Goal: Task Accomplishment & Management: Manage account settings

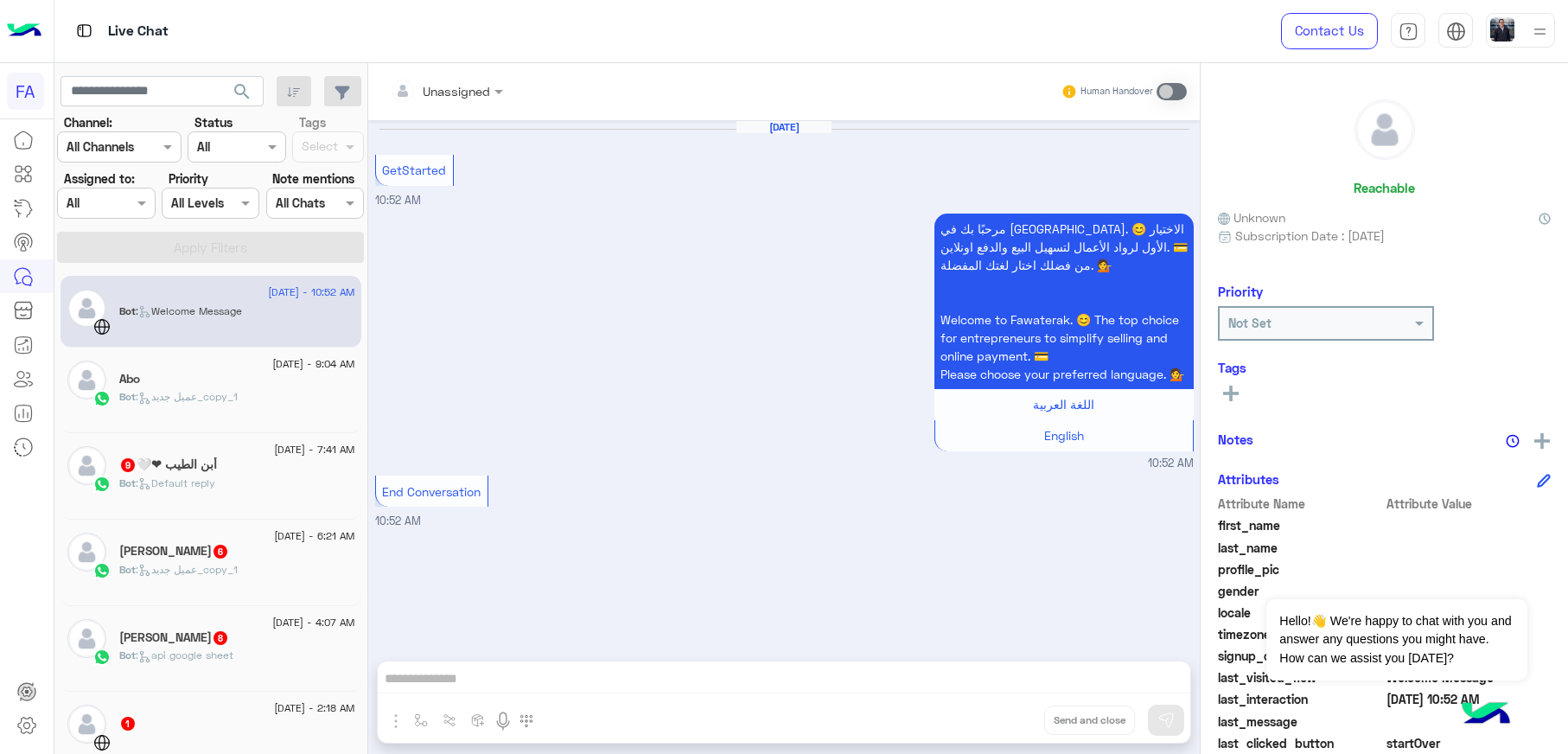
click at [200, 404] on p "Bot : عميل جديد_copy_1" at bounding box center [179, 396] width 119 height 16
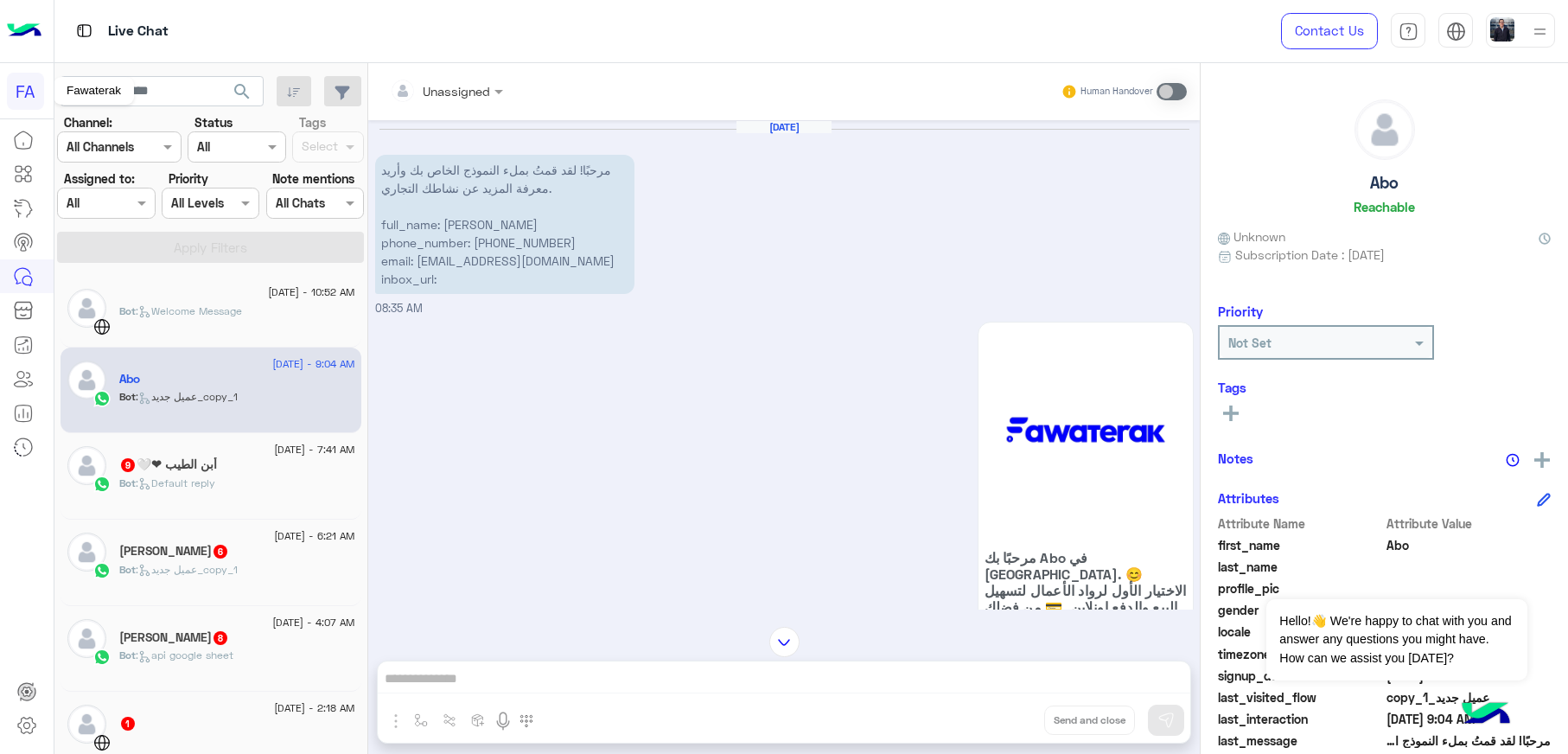
click at [22, 89] on div "FA" at bounding box center [26, 91] width 37 height 37
click at [25, 127] on link at bounding box center [23, 140] width 47 height 35
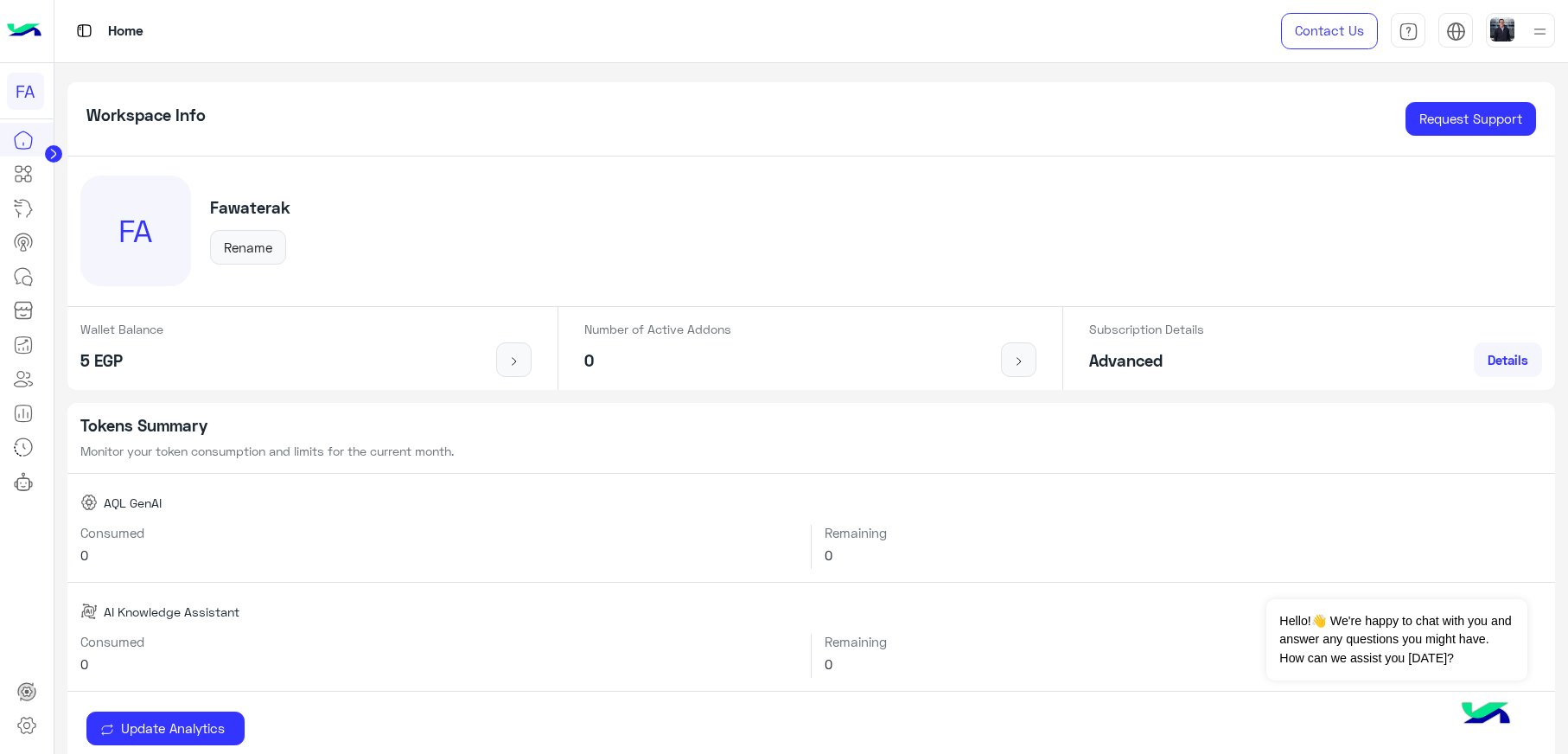
click at [136, 241] on div "FA" at bounding box center [135, 230] width 111 height 111
click at [1496, 351] on span "Details" at bounding box center [1508, 359] width 41 height 16
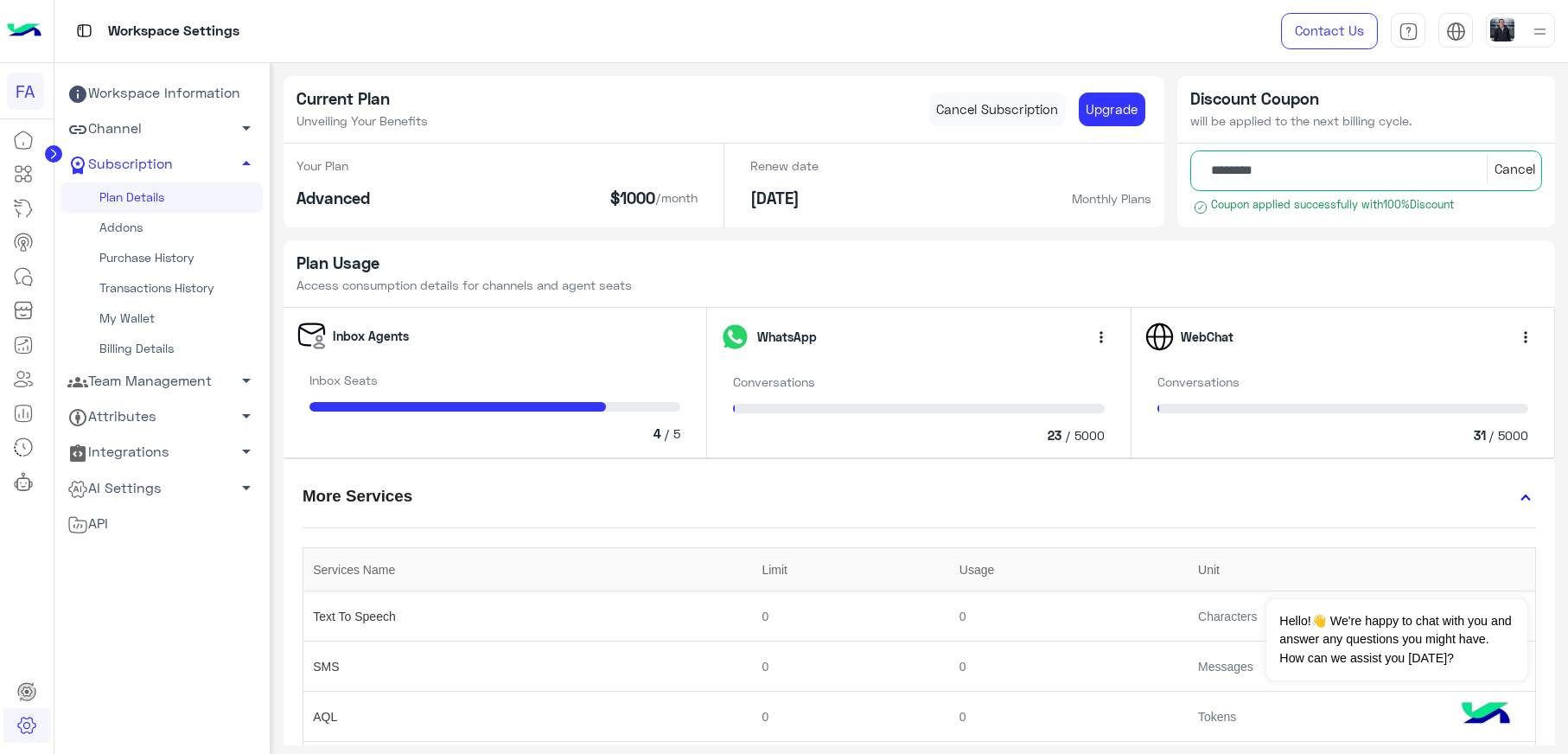
click at [580, 357] on div "Inbox Agents Inbox Seats 4 / 5" at bounding box center [496, 383] width 425 height 150
click at [1527, 338] on button "more_vert" at bounding box center [1525, 336] width 32 height 32
click at [1100, 331] on span "more_vert" at bounding box center [1101, 337] width 18 height 18
click at [1002, 273] on div "Plan Usage Access consumption details for channels and agent seats" at bounding box center [919, 274] width 1272 height 68
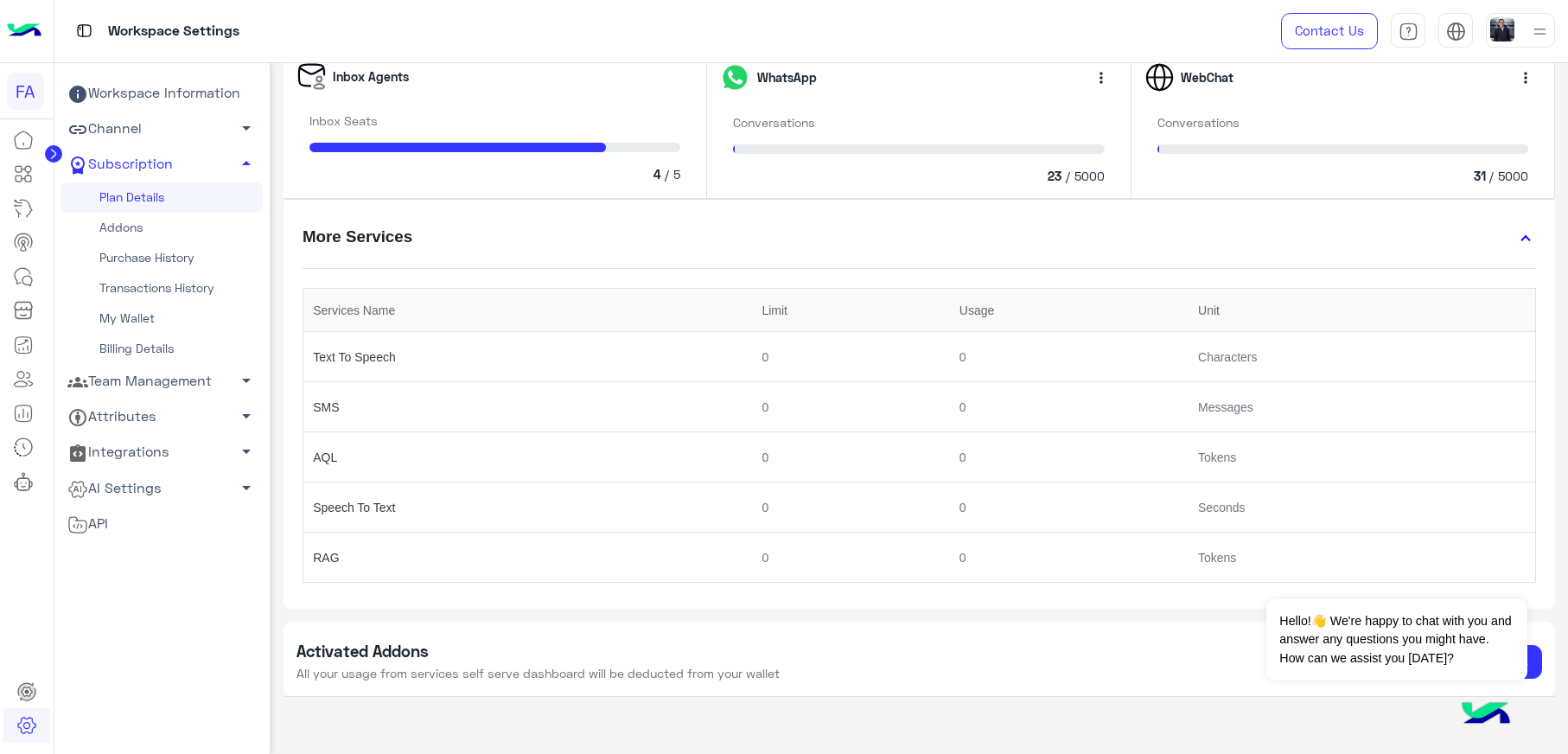
scroll to position [275, 0]
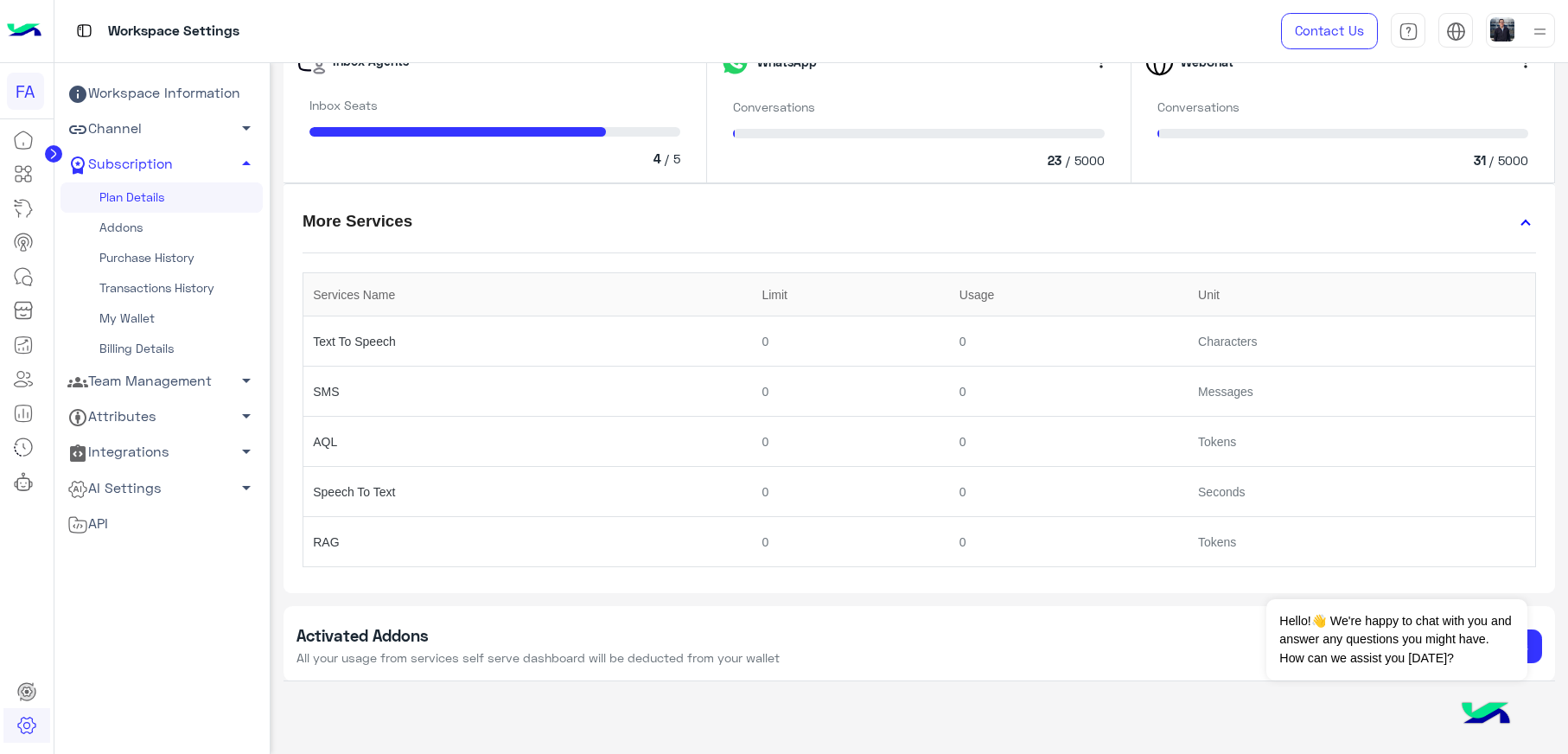
drag, startPoint x: 123, startPoint y: 130, endPoint x: 129, endPoint y: 121, distance: 10.8
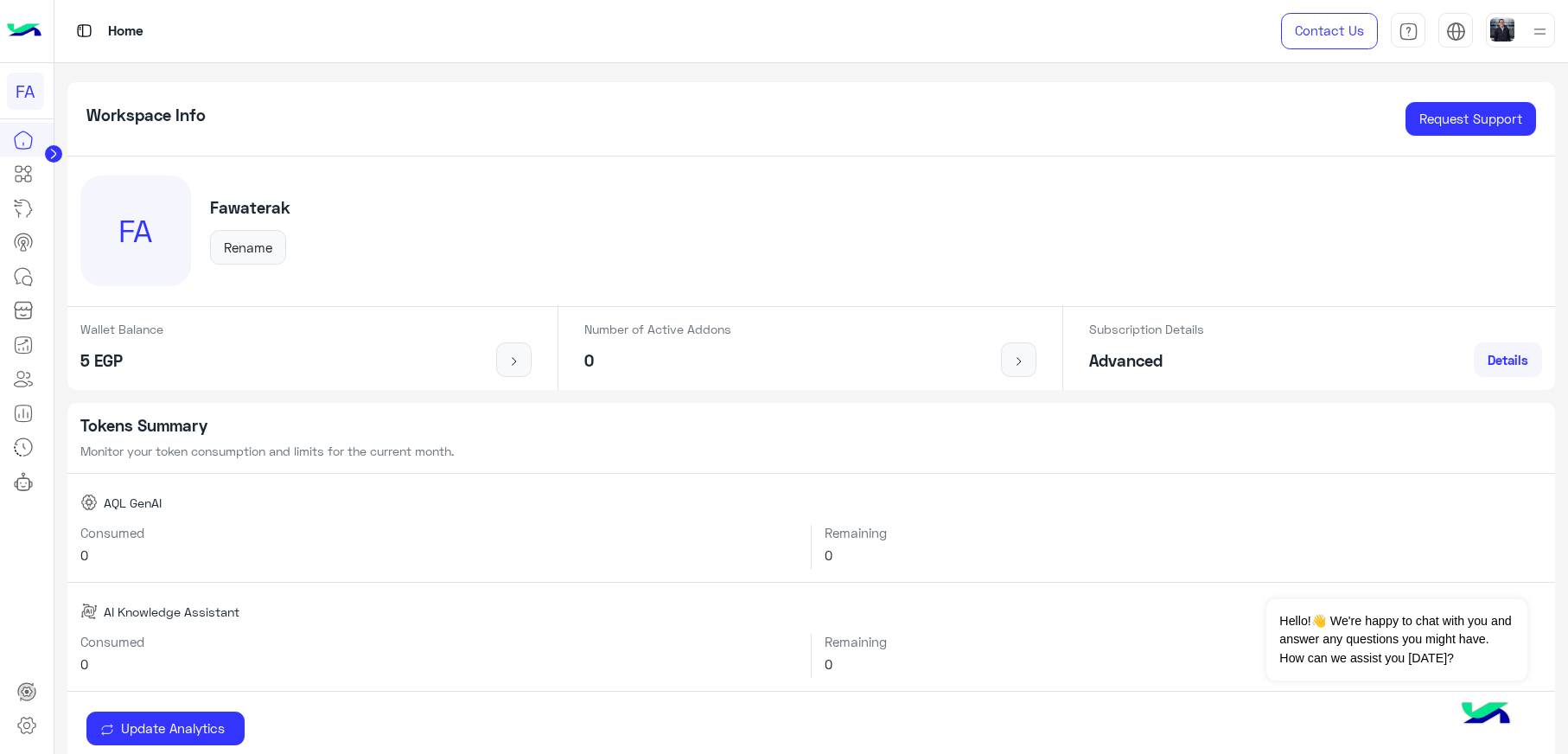
click at [56, 152] on circle at bounding box center [54, 154] width 18 height 18
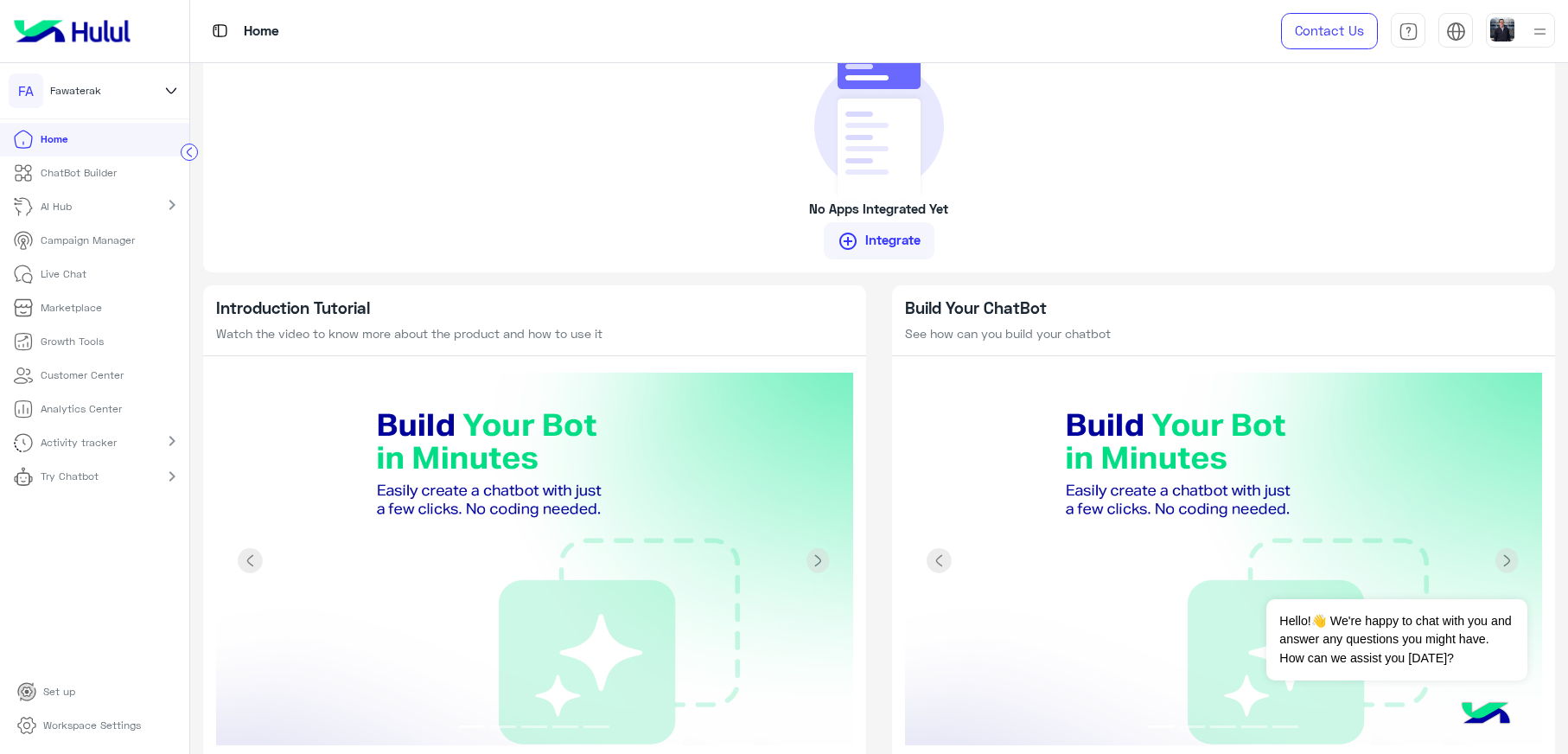
scroll to position [891, 0]
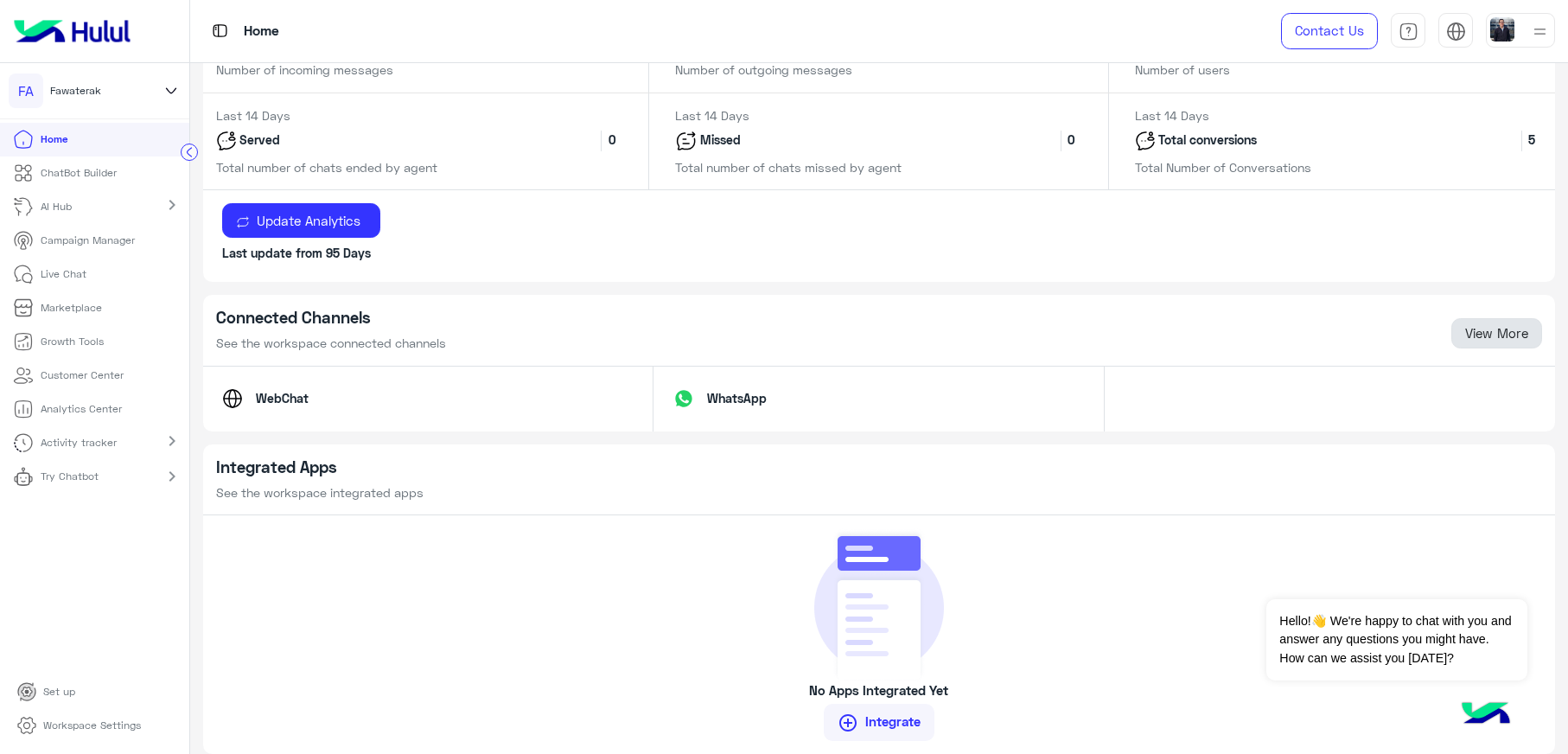
click at [1489, 330] on link "View More" at bounding box center [1496, 333] width 91 height 31
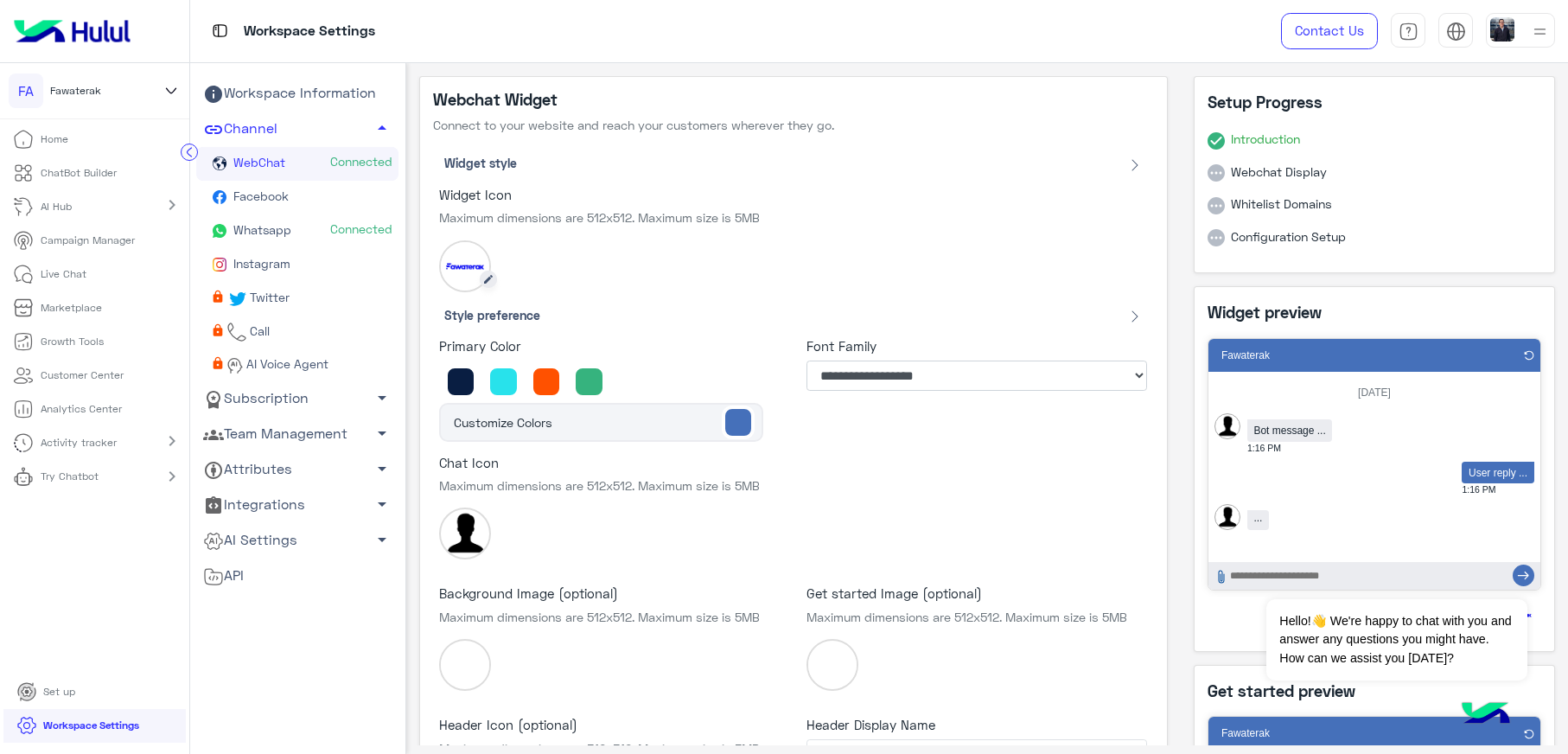
click at [464, 268] on img at bounding box center [465, 266] width 52 height 52
click at [486, 283] on circle at bounding box center [488, 280] width 18 height 18
click at [486, 280] on icon at bounding box center [488, 280] width 9 height 9
click at [493, 276] on circle at bounding box center [488, 280] width 18 height 18
click at [488, 277] on icon at bounding box center [488, 280] width 9 height 9
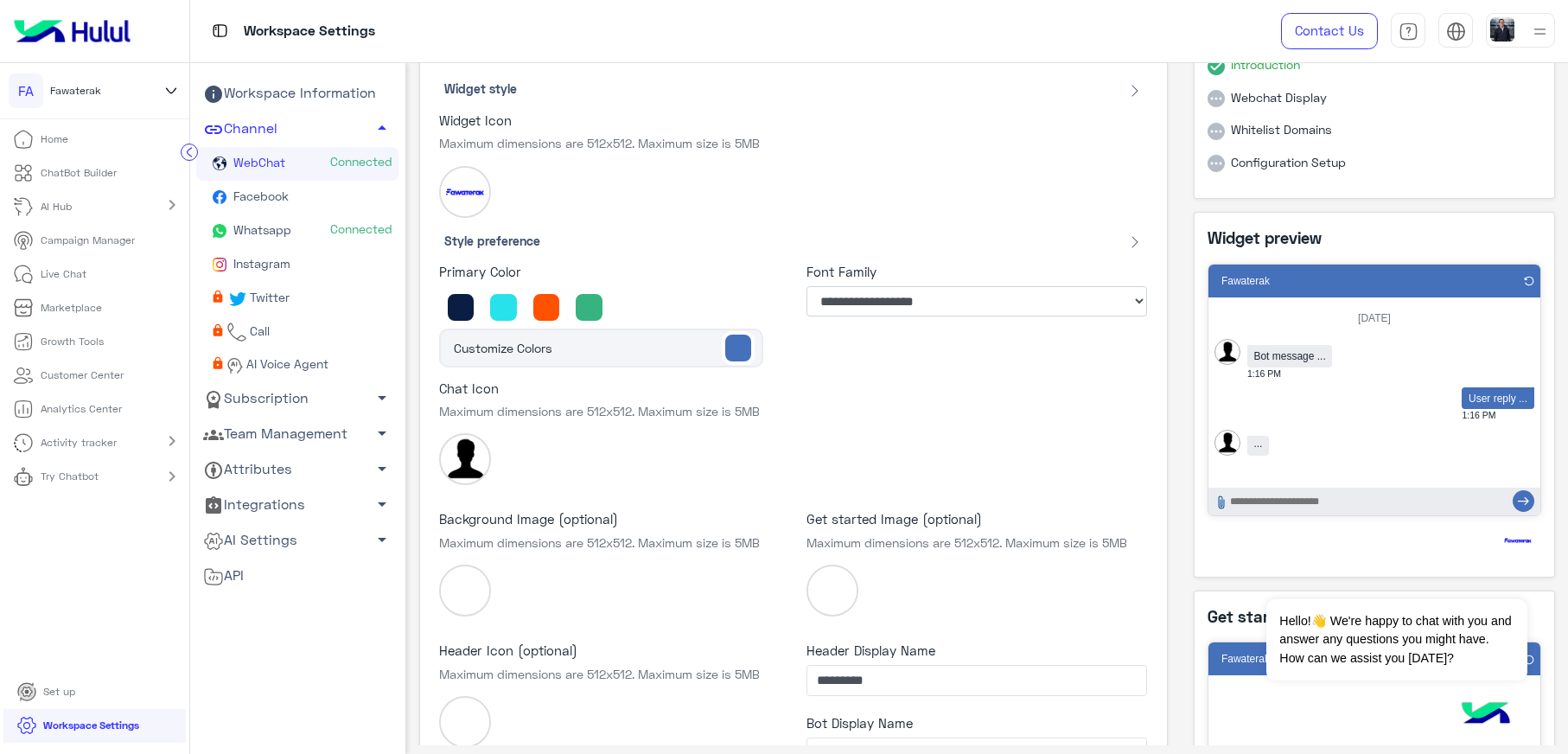
scroll to position [129, 0]
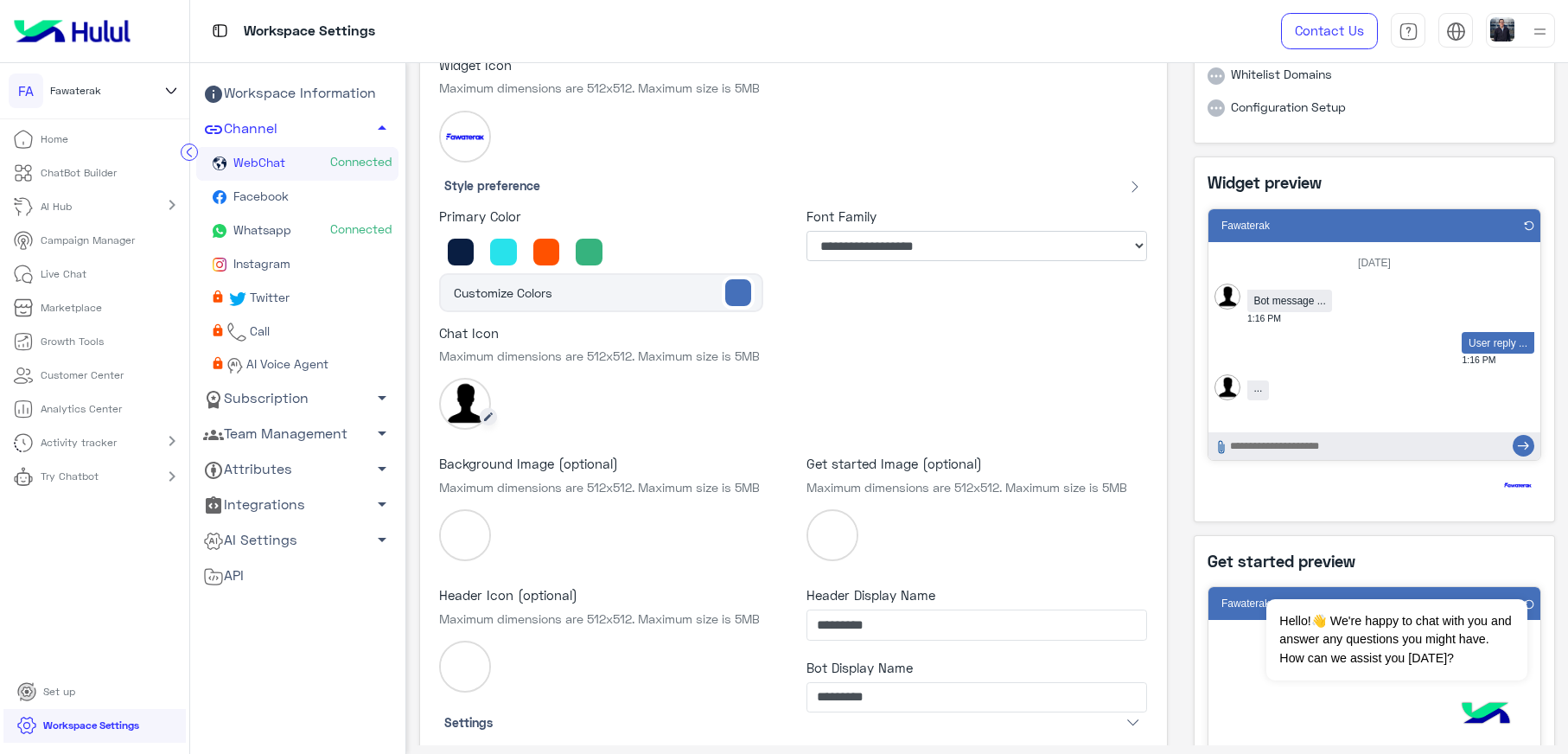
click at [486, 419] on icon at bounding box center [488, 417] width 9 height 9
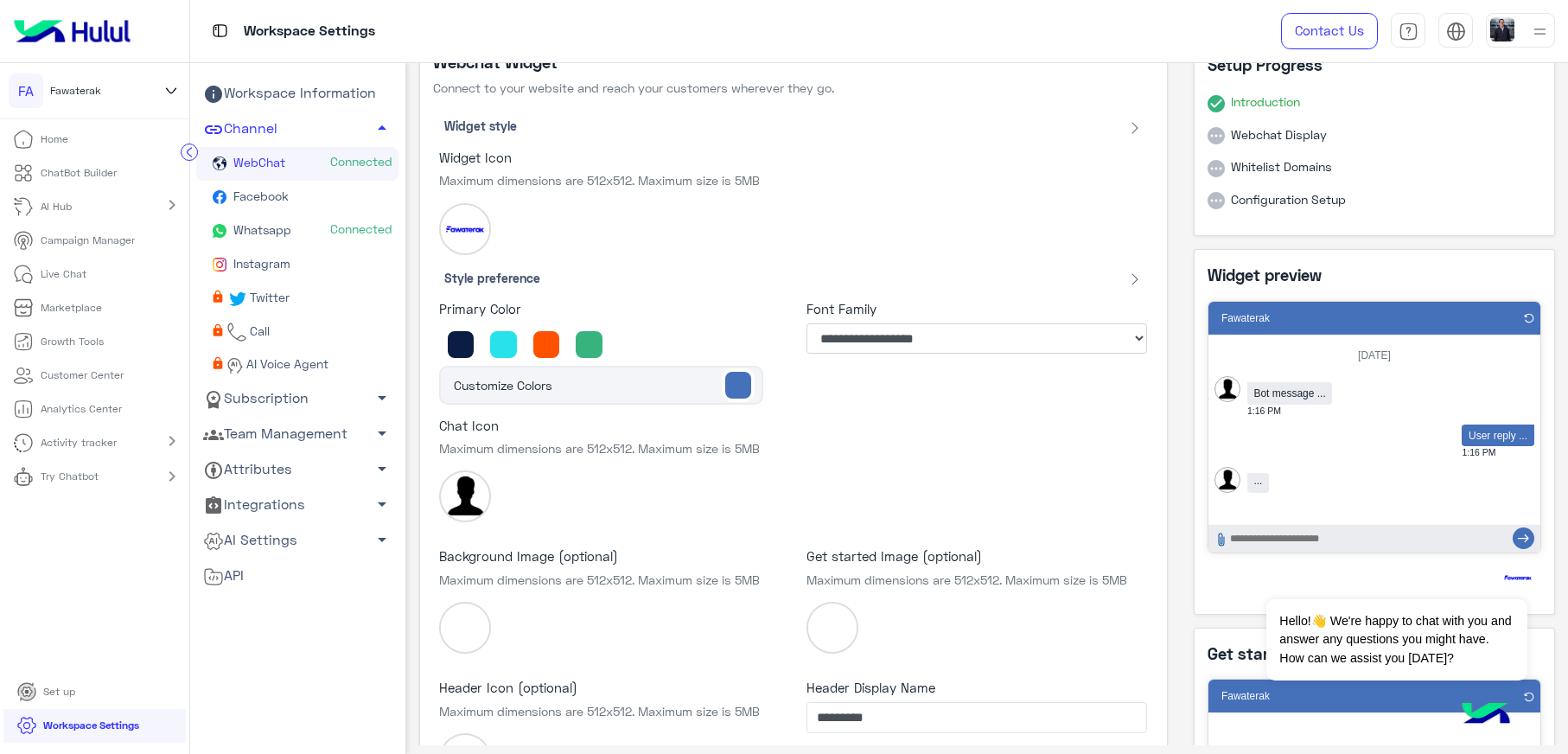
scroll to position [0, 0]
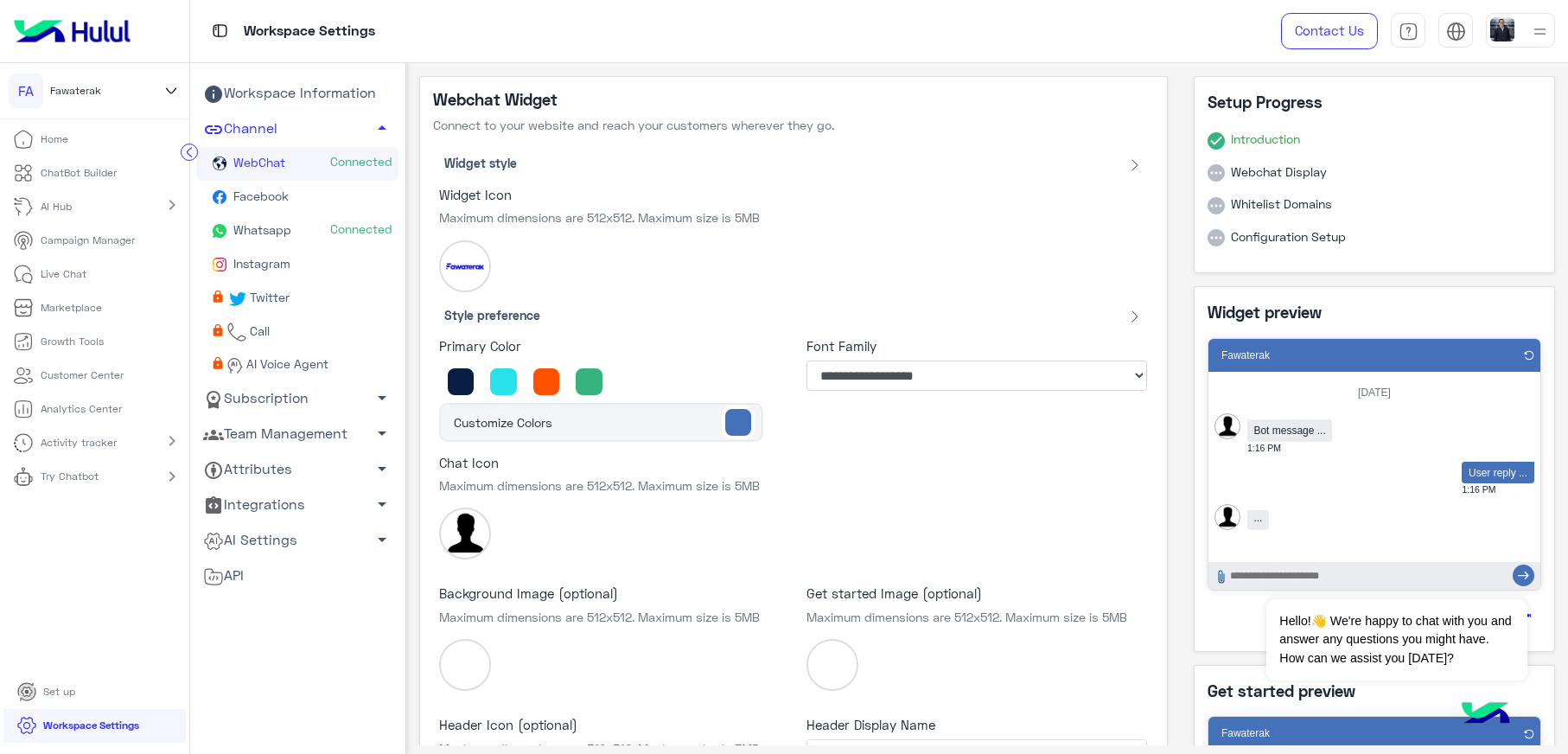
drag, startPoint x: 1264, startPoint y: 187, endPoint x: 1275, endPoint y: 172, distance: 18.6
click at [1264, 187] on ul "Introduction Webchat Display Whitelist Domains Configuration Setup" at bounding box center [1373, 188] width 334 height 142
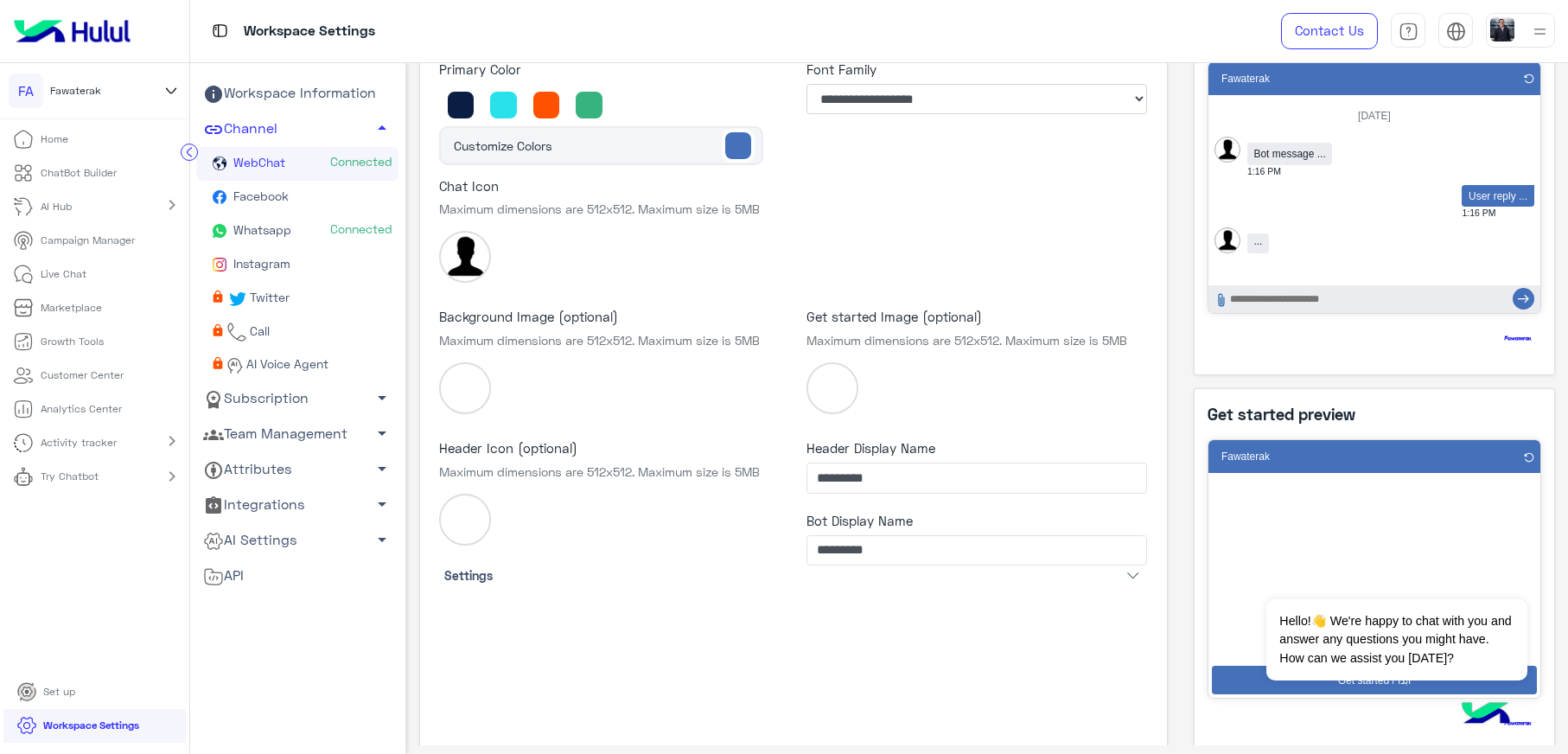
scroll to position [366, 0]
